Goal: Information Seeking & Learning: Learn about a topic

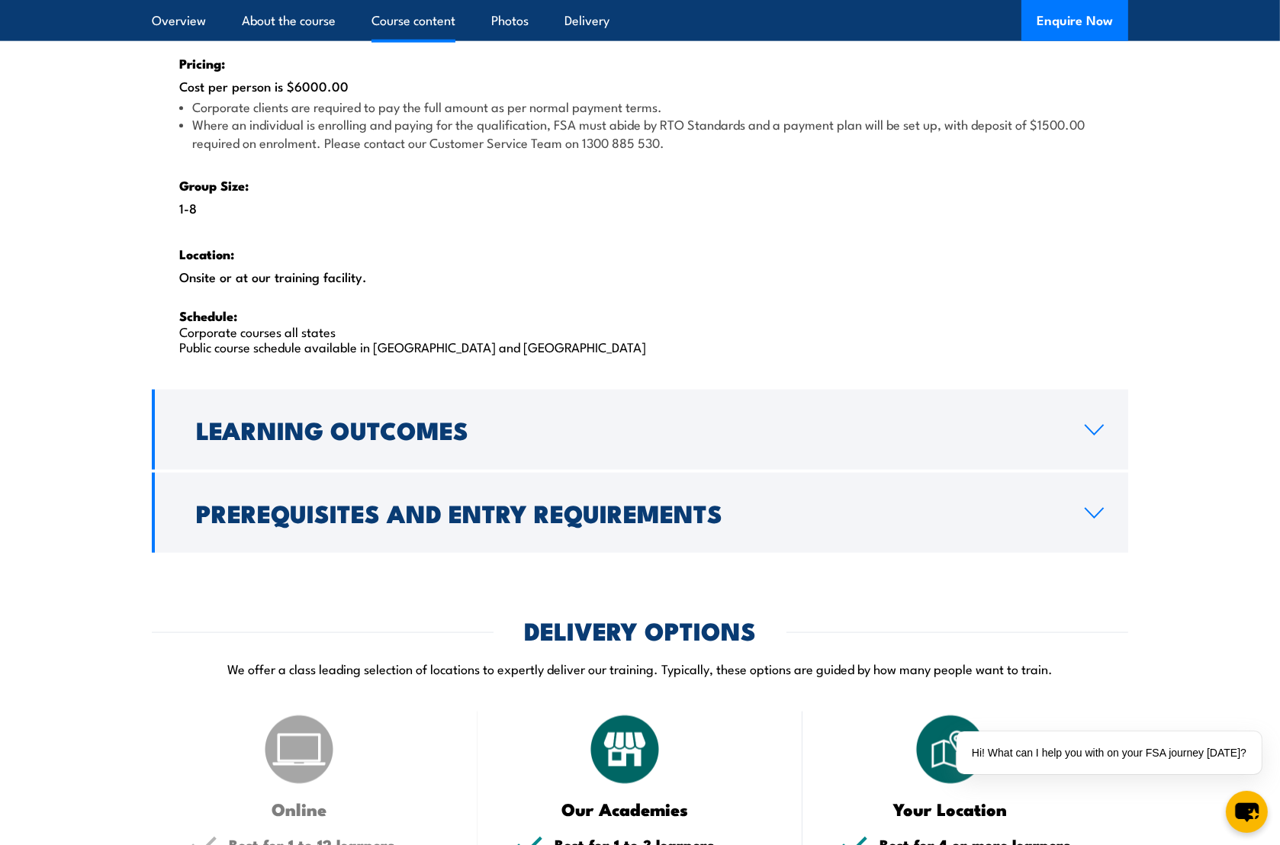
scroll to position [2441, 0]
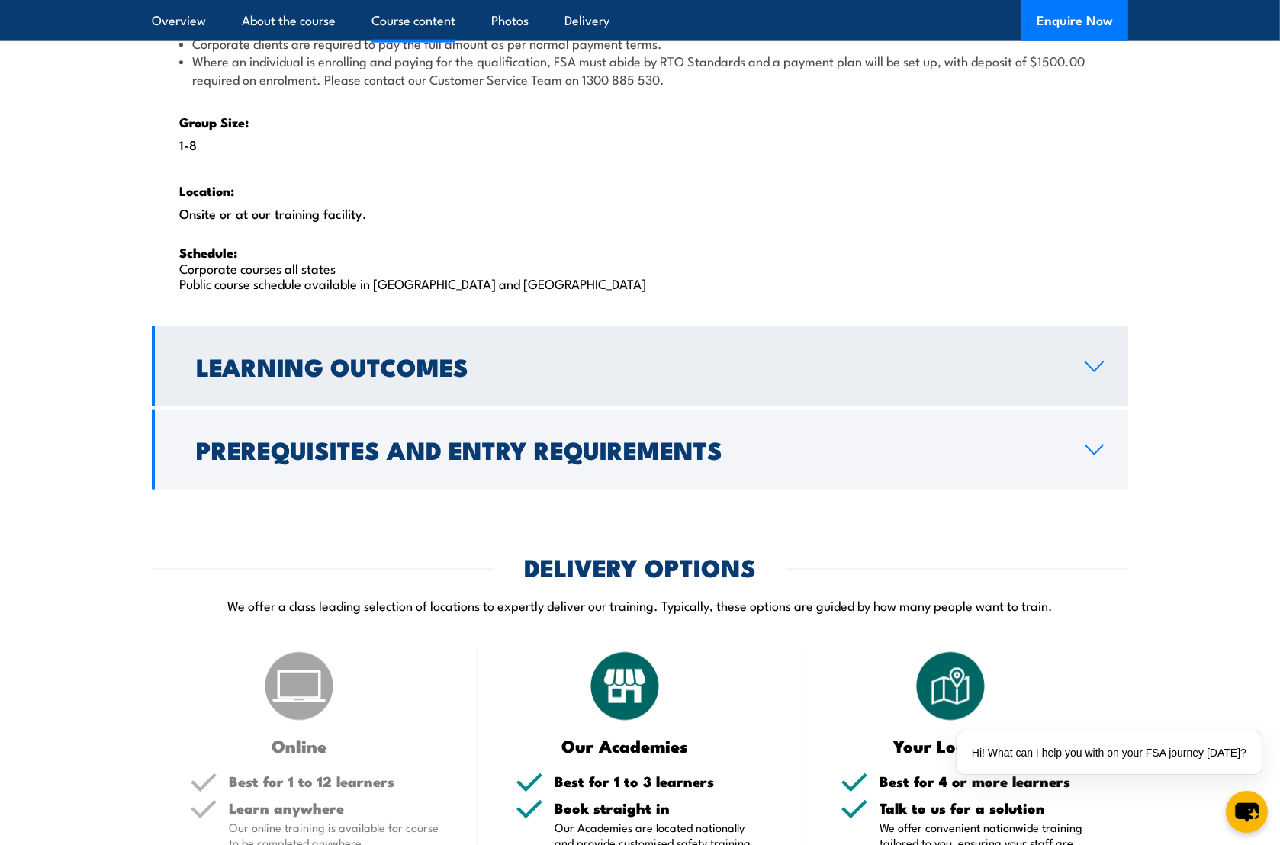
click at [1099, 388] on link "Learning Outcomes" at bounding box center [640, 366] width 976 height 80
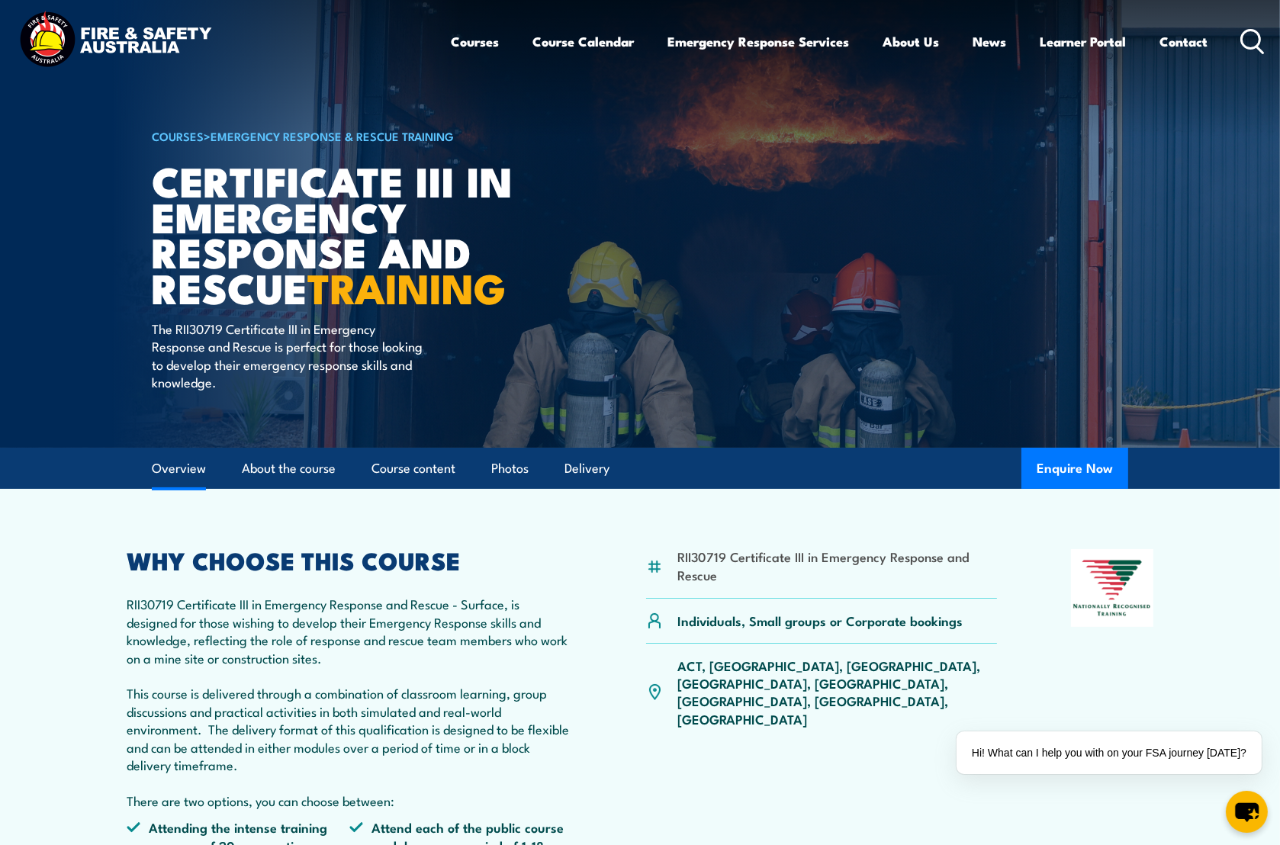
scroll to position [0, 0]
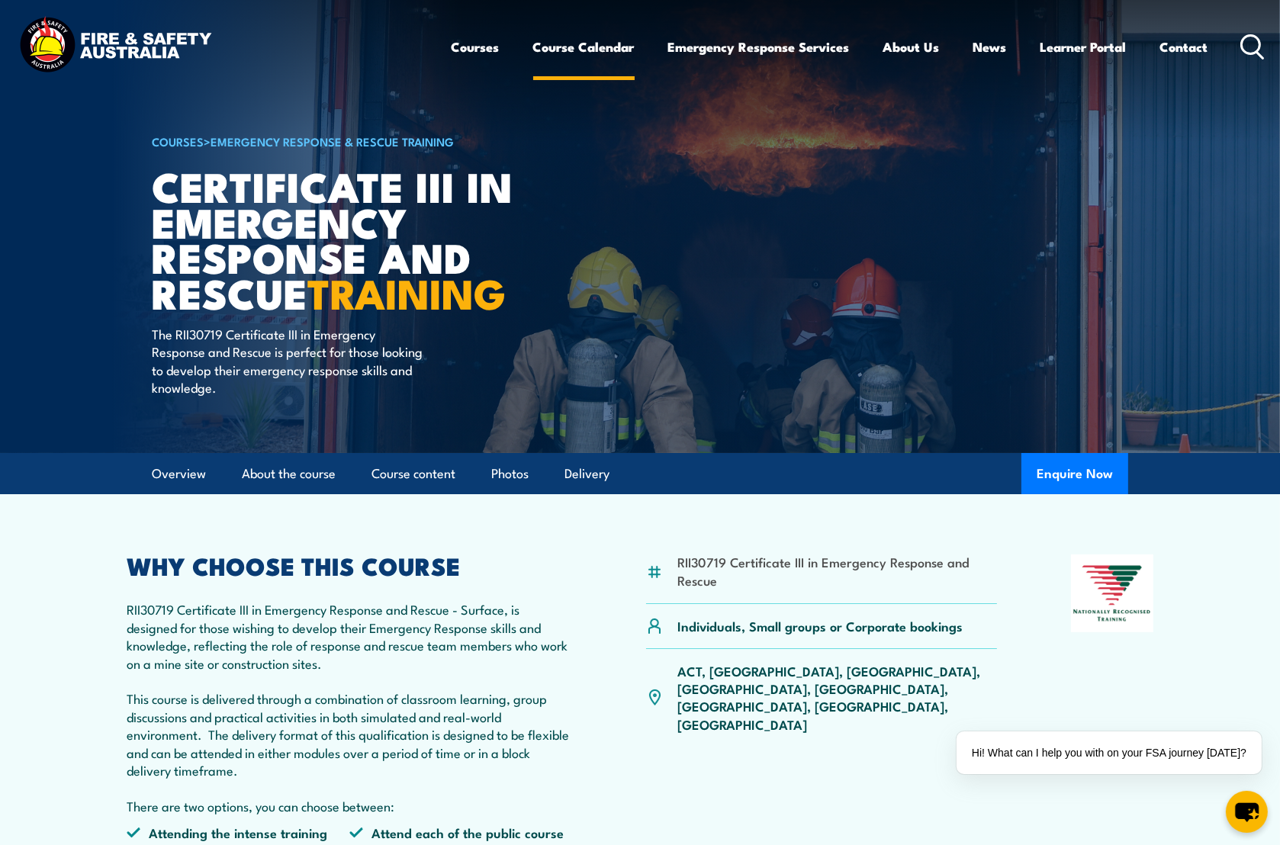
click at [591, 51] on link "Course Calendar" at bounding box center [583, 47] width 101 height 40
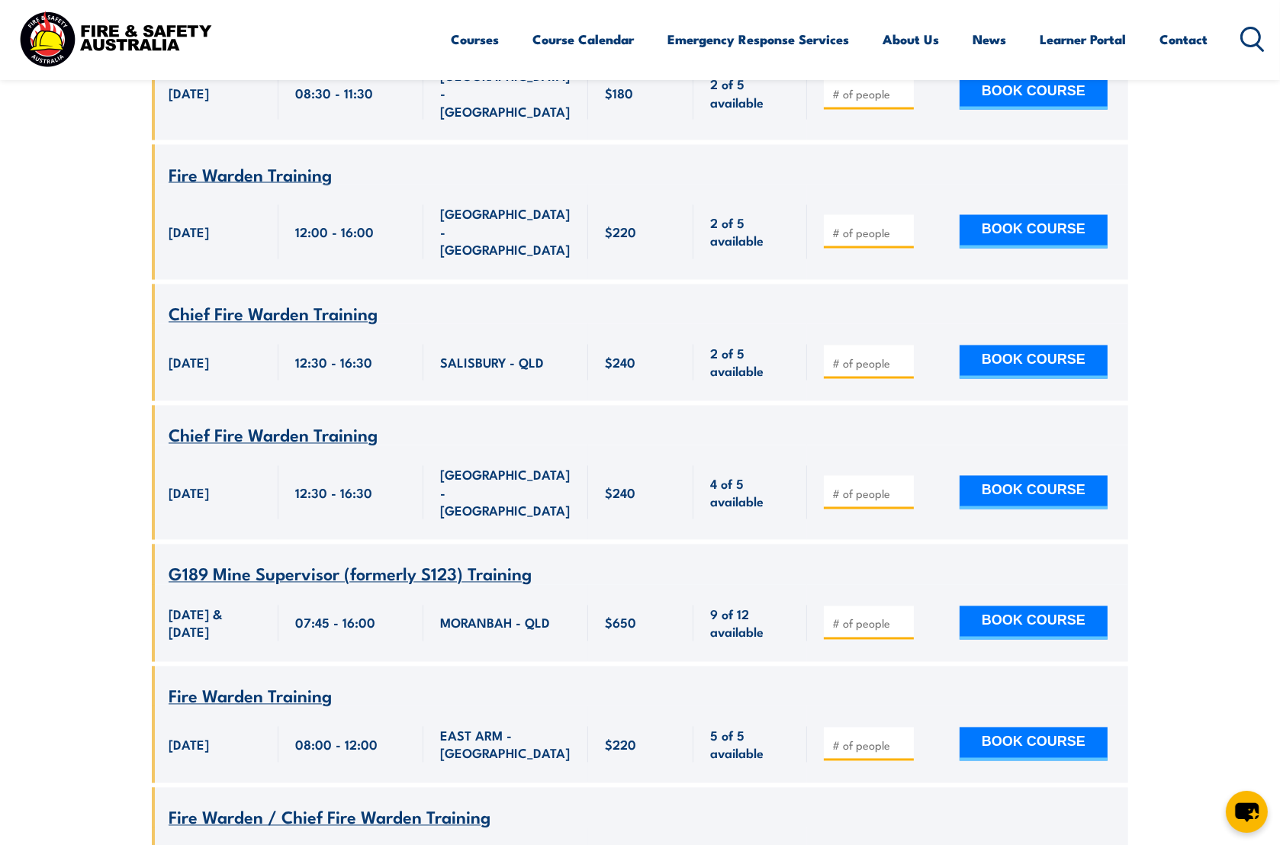
scroll to position [17390, 0]
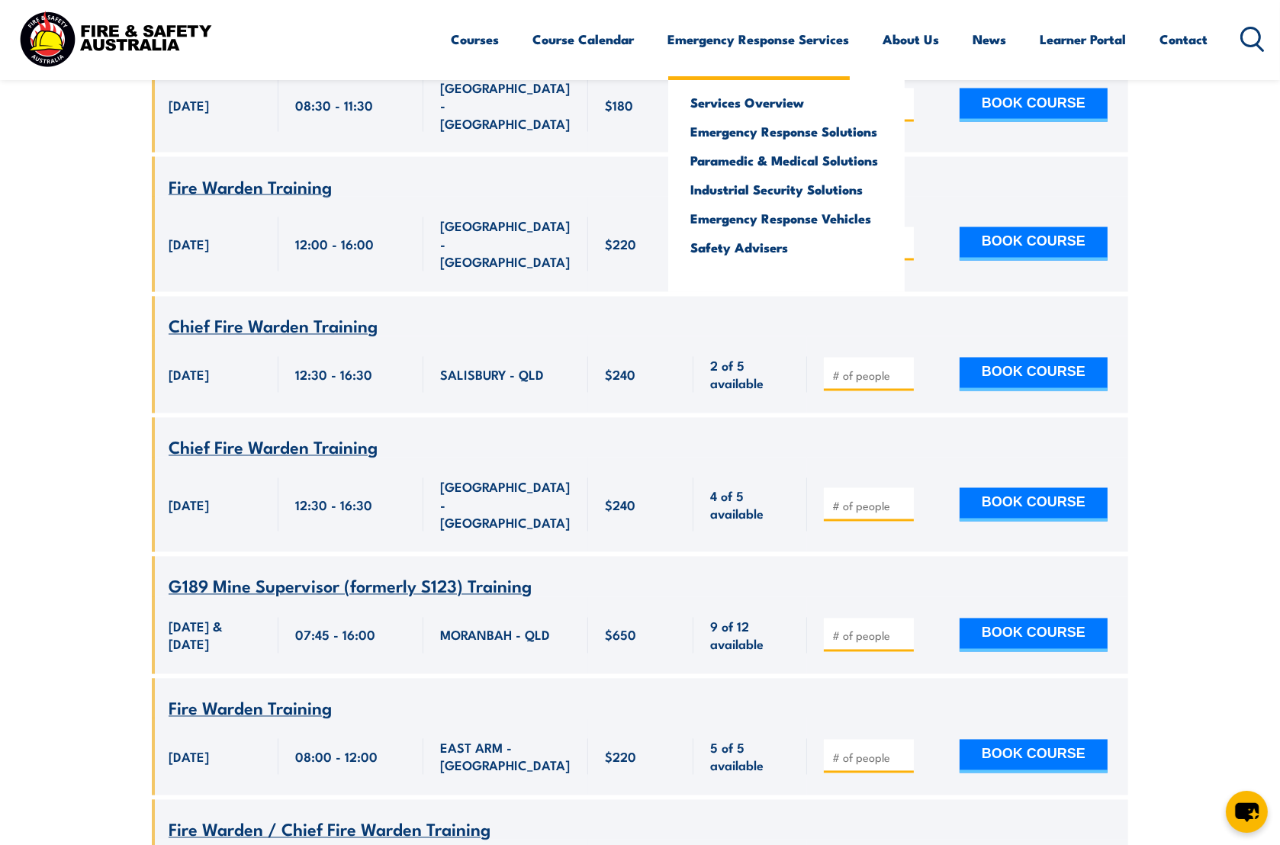
click at [748, 47] on link "Emergency Response Services" at bounding box center [759, 39] width 182 height 40
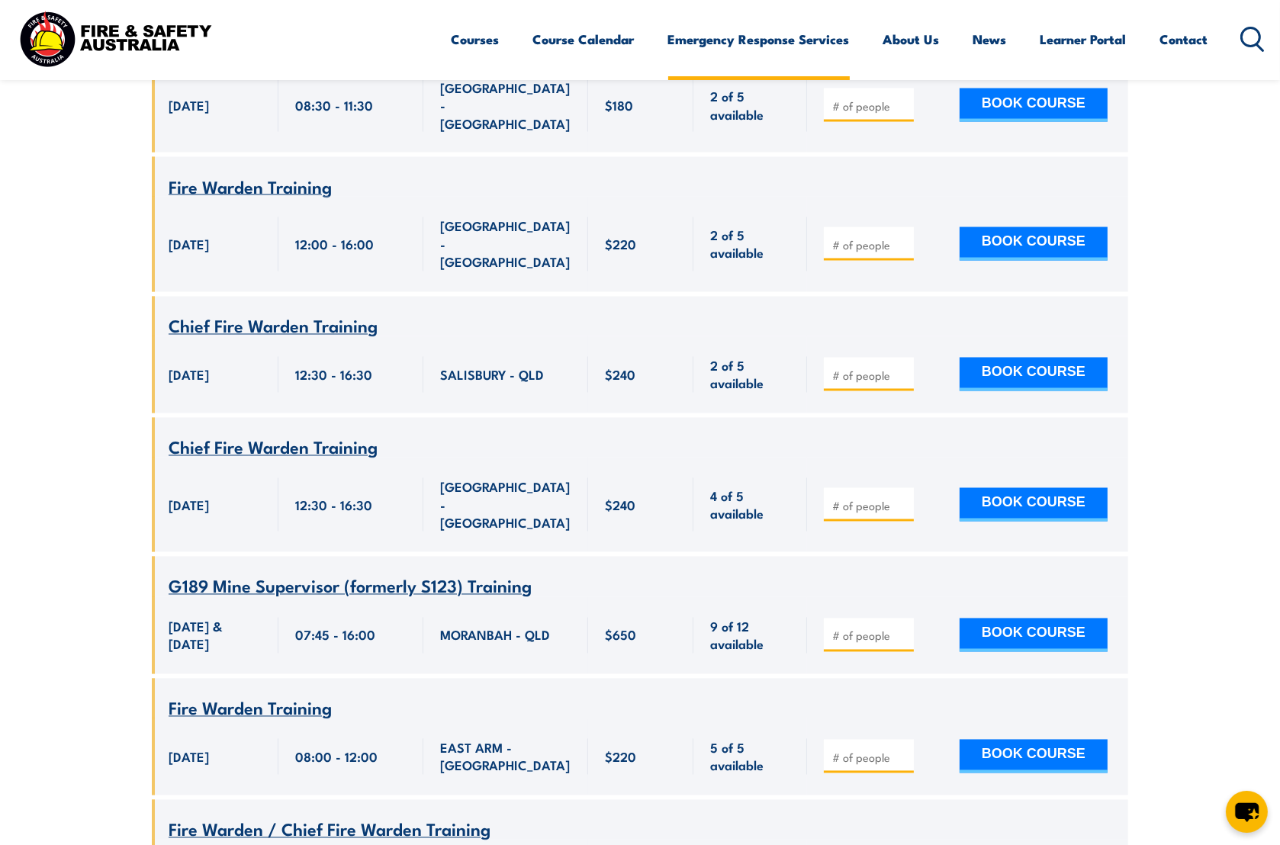
click at [747, 47] on link "Emergency Response Services" at bounding box center [759, 39] width 182 height 40
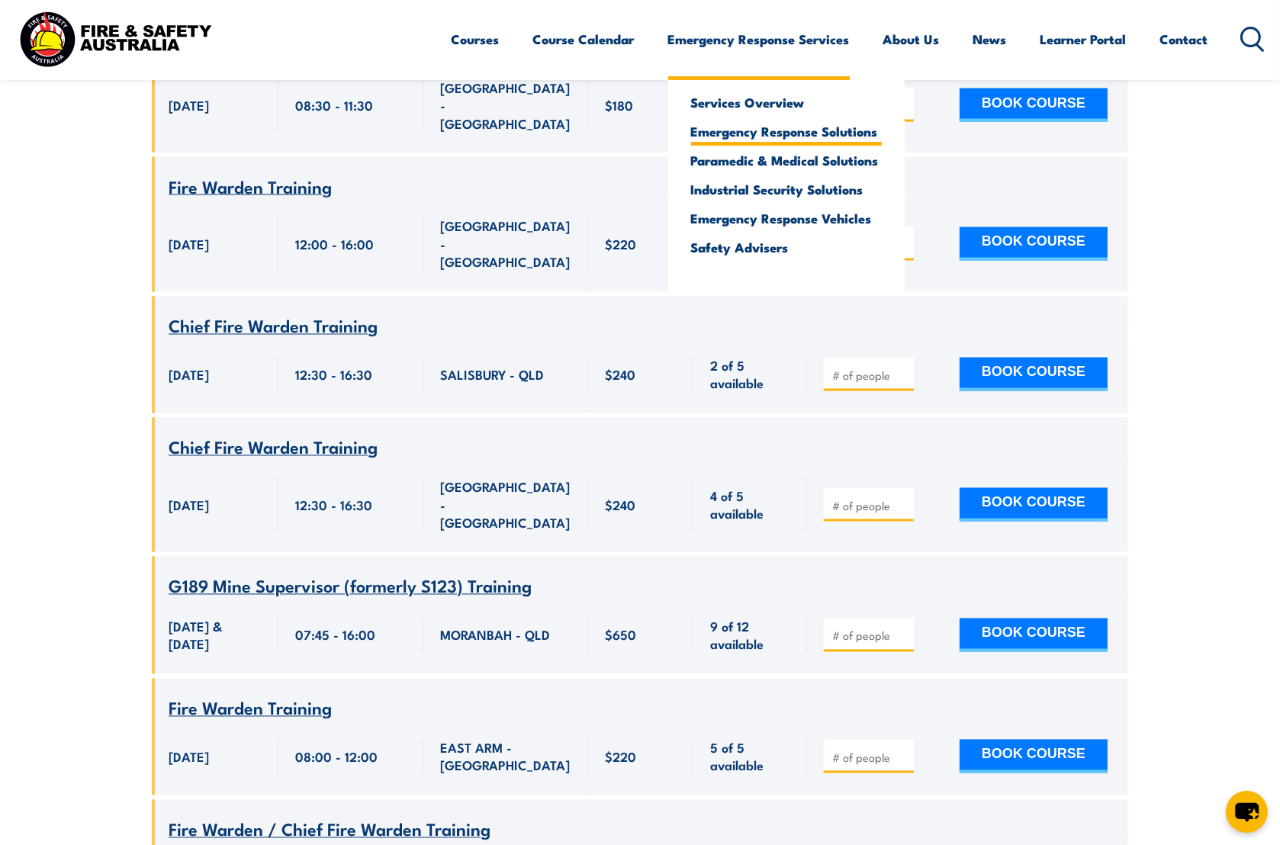
click at [770, 131] on link "Emergency Response Solutions" at bounding box center [786, 131] width 191 height 14
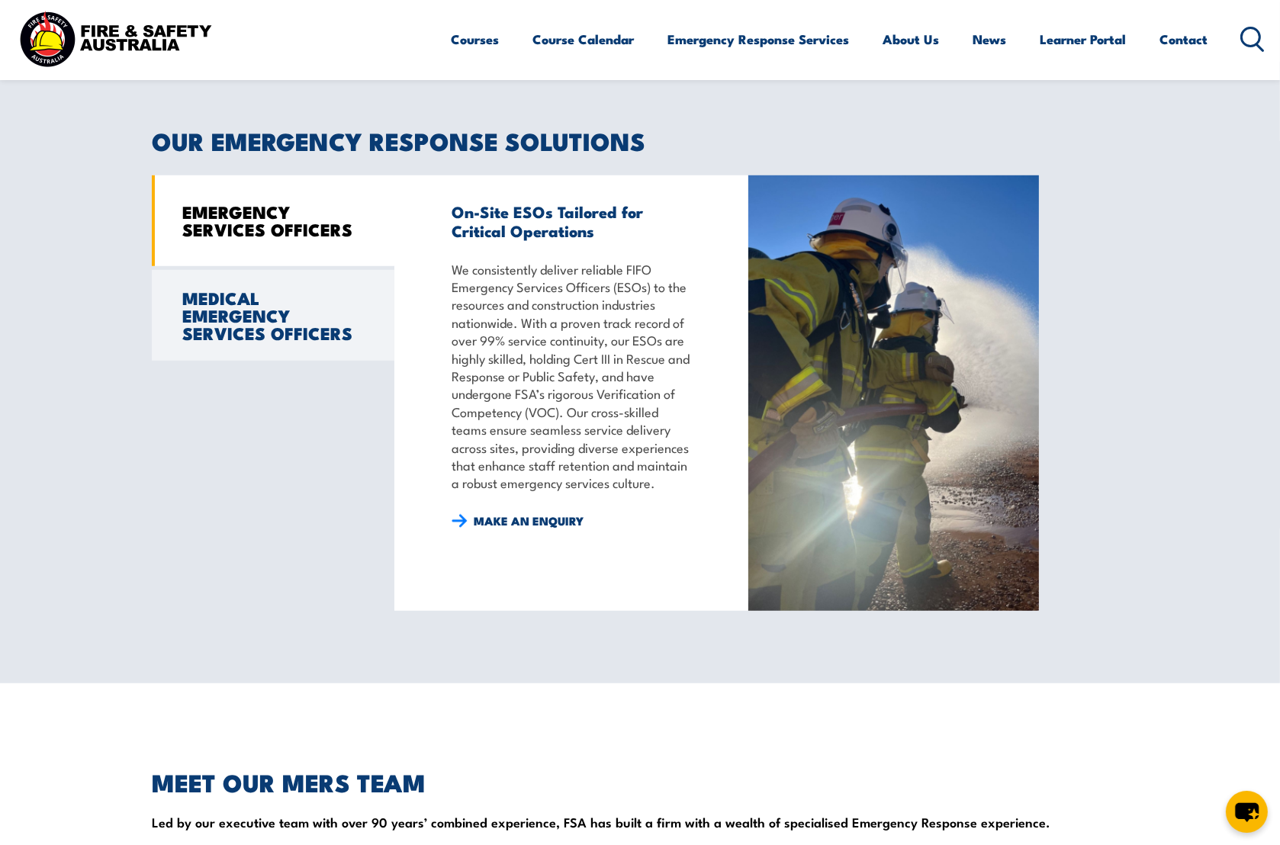
scroll to position [1106, 0]
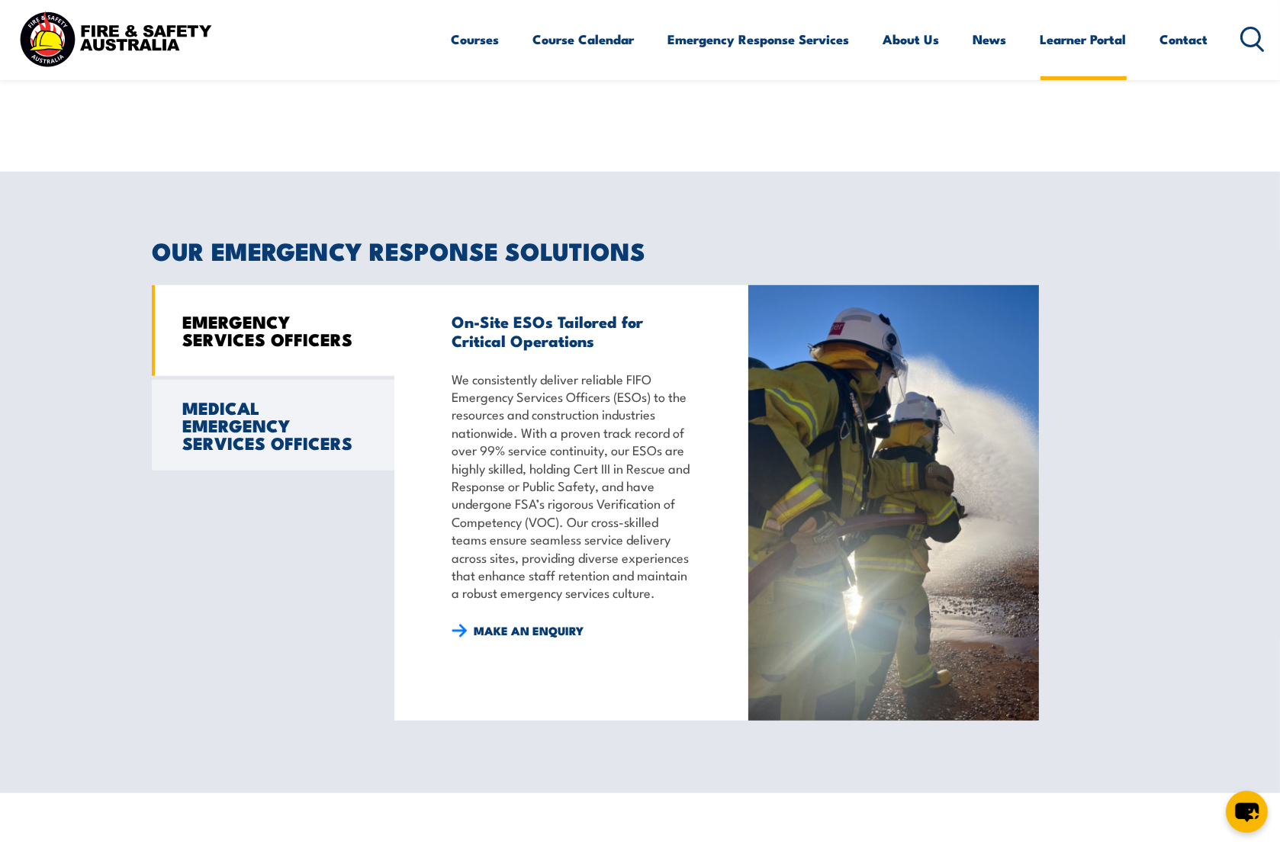
click at [1076, 32] on link "Learner Portal" at bounding box center [1083, 39] width 86 height 40
